Goal: Find specific page/section: Find specific page/section

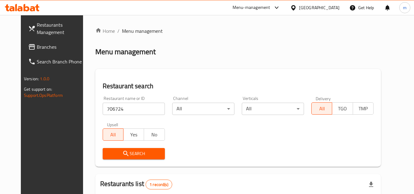
scroll to position [74, 0]
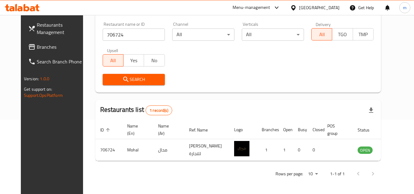
click at [329, 8] on div "[GEOGRAPHIC_DATA]" at bounding box center [319, 7] width 40 height 7
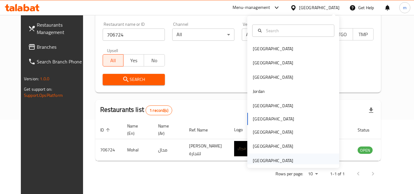
click at [273, 160] on div "[GEOGRAPHIC_DATA]" at bounding box center [273, 160] width 40 height 7
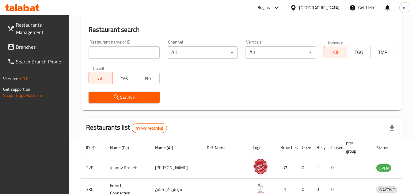
scroll to position [74, 0]
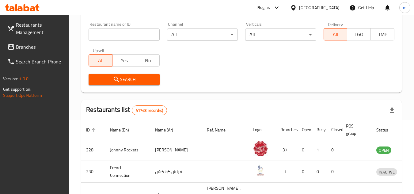
click at [33, 46] on span "Branches" at bounding box center [40, 46] width 48 height 7
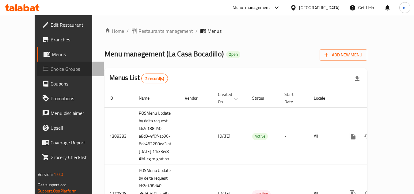
click at [51, 70] on span "Choice Groups" at bounding box center [75, 68] width 48 height 7
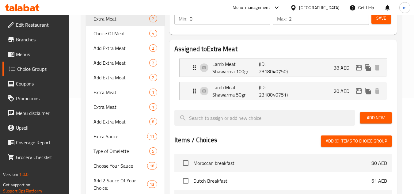
scroll to position [123, 0]
